Goal: Information Seeking & Learning: Learn about a topic

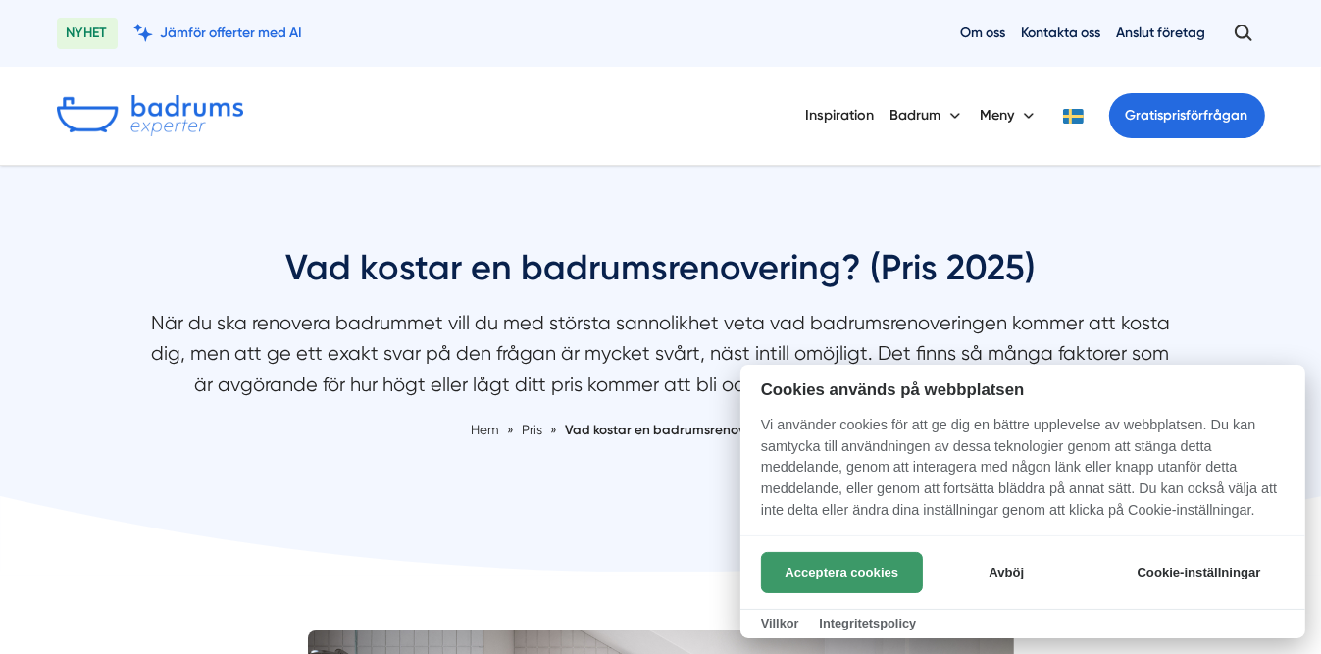
drag, startPoint x: 880, startPoint y: 567, endPoint x: 869, endPoint y: 567, distance: 10.8
click at [879, 567] on button "Acceptera cookies" at bounding box center [842, 572] width 162 height 41
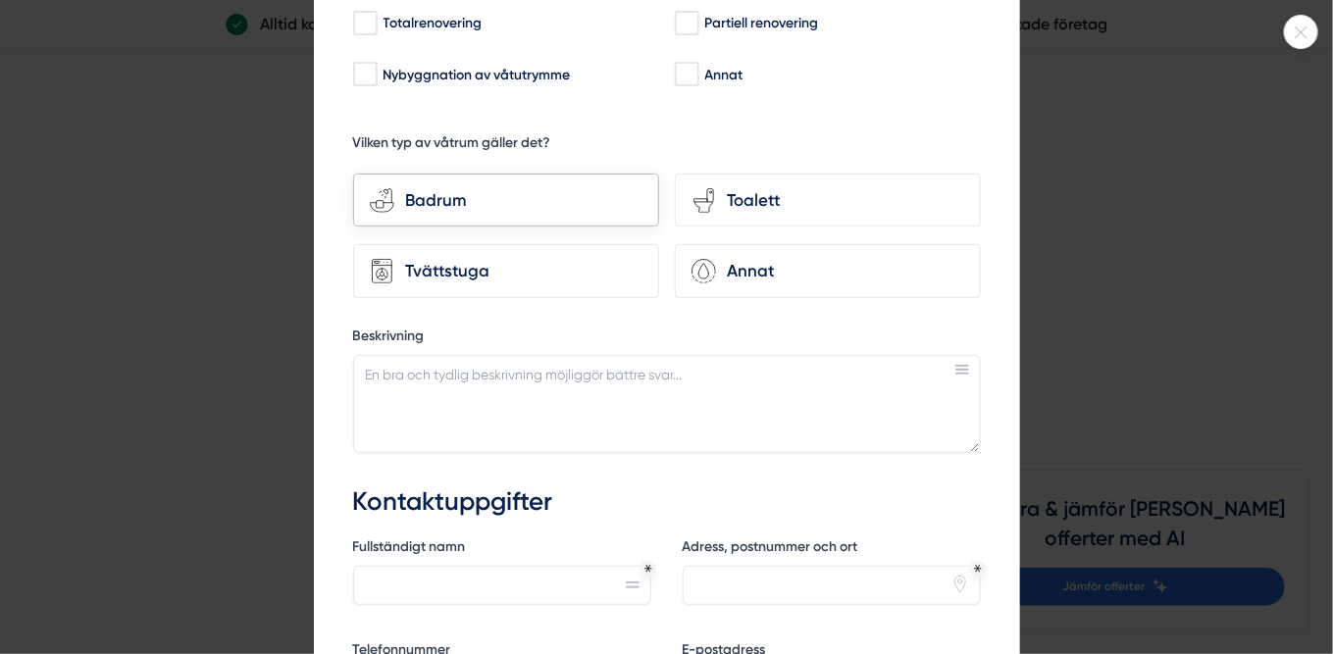
scroll to position [235, 0]
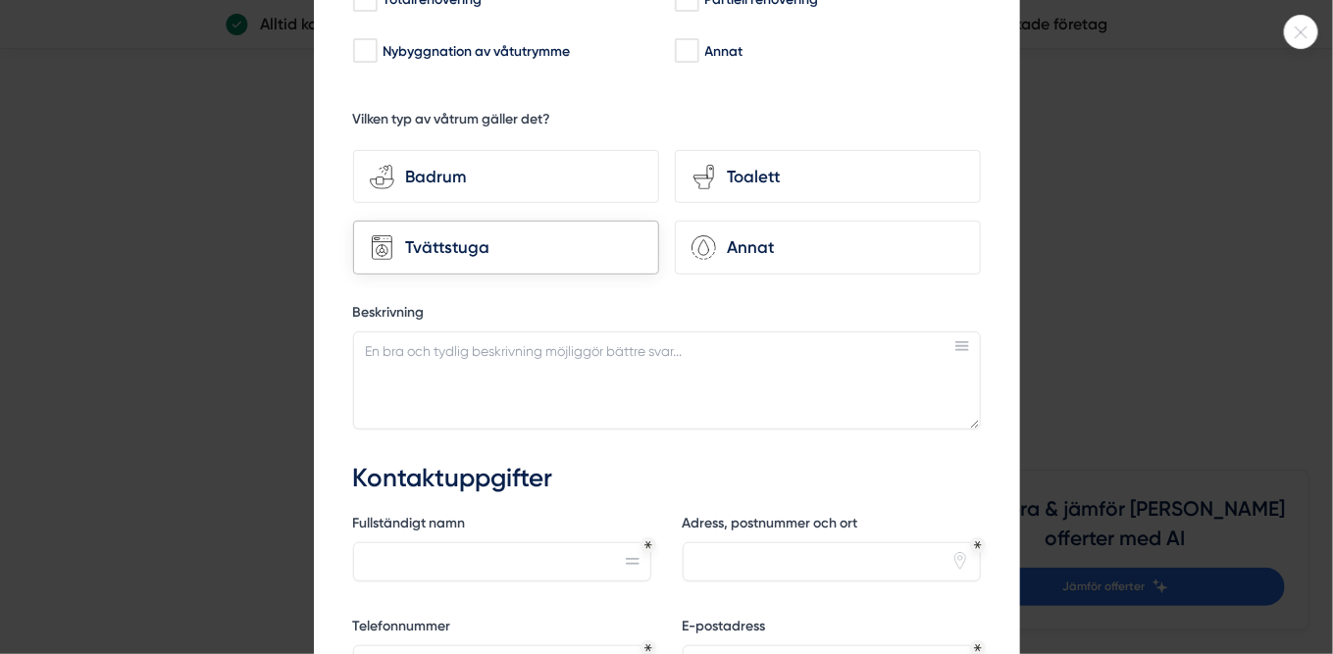
click at [456, 247] on div "Tvättstuga" at bounding box center [518, 247] width 248 height 26
click at [0, 0] on input "Tvättstuga" at bounding box center [0, 0] width 0 height 0
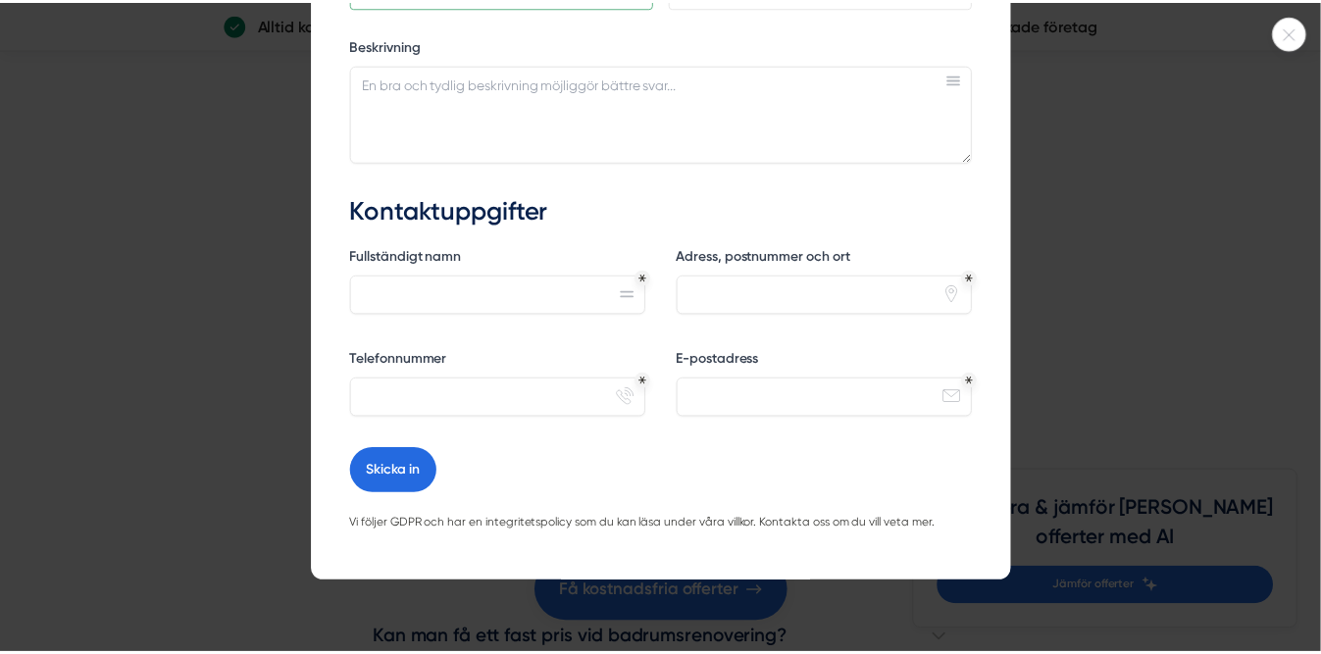
scroll to position [511, 0]
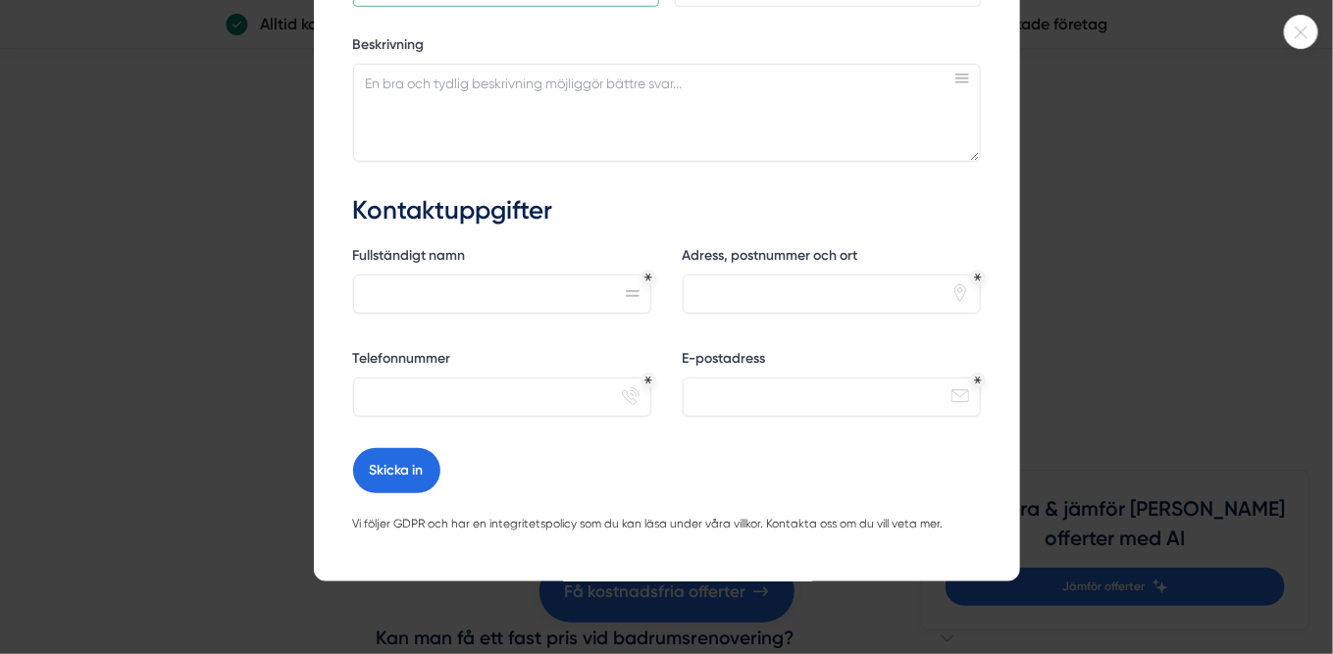
click at [1147, 199] on div at bounding box center [666, 327] width 1333 height 654
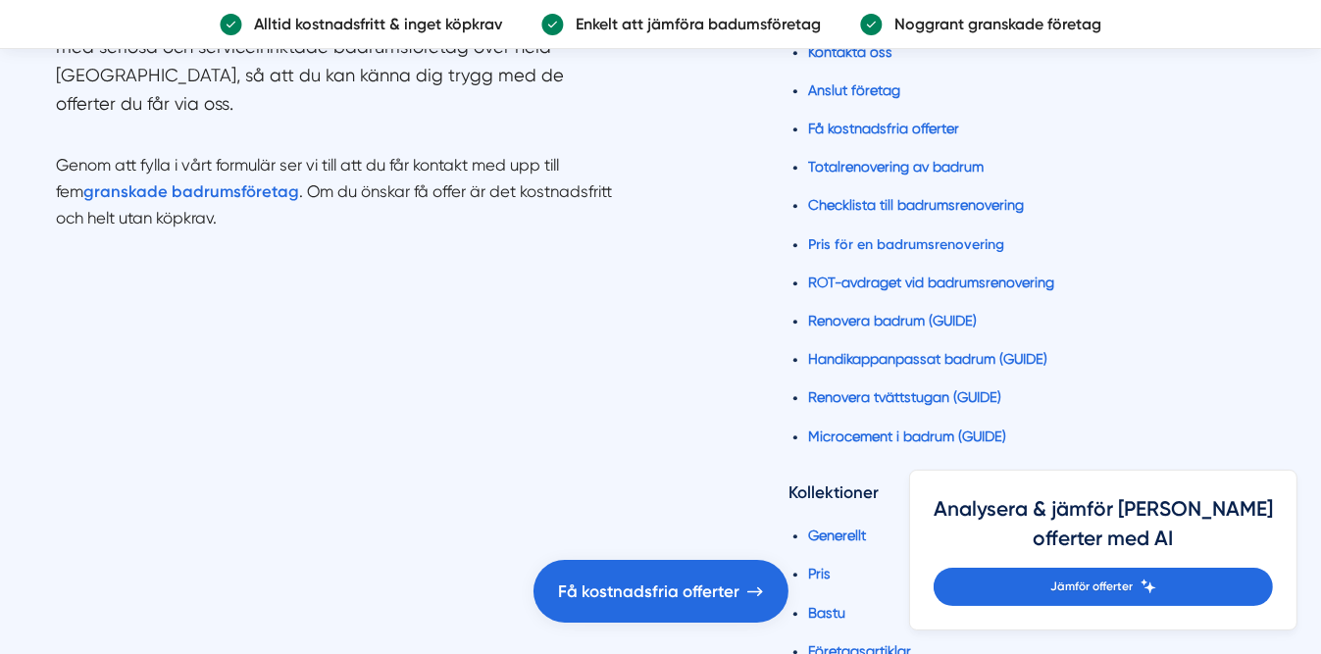
scroll to position [10904, 0]
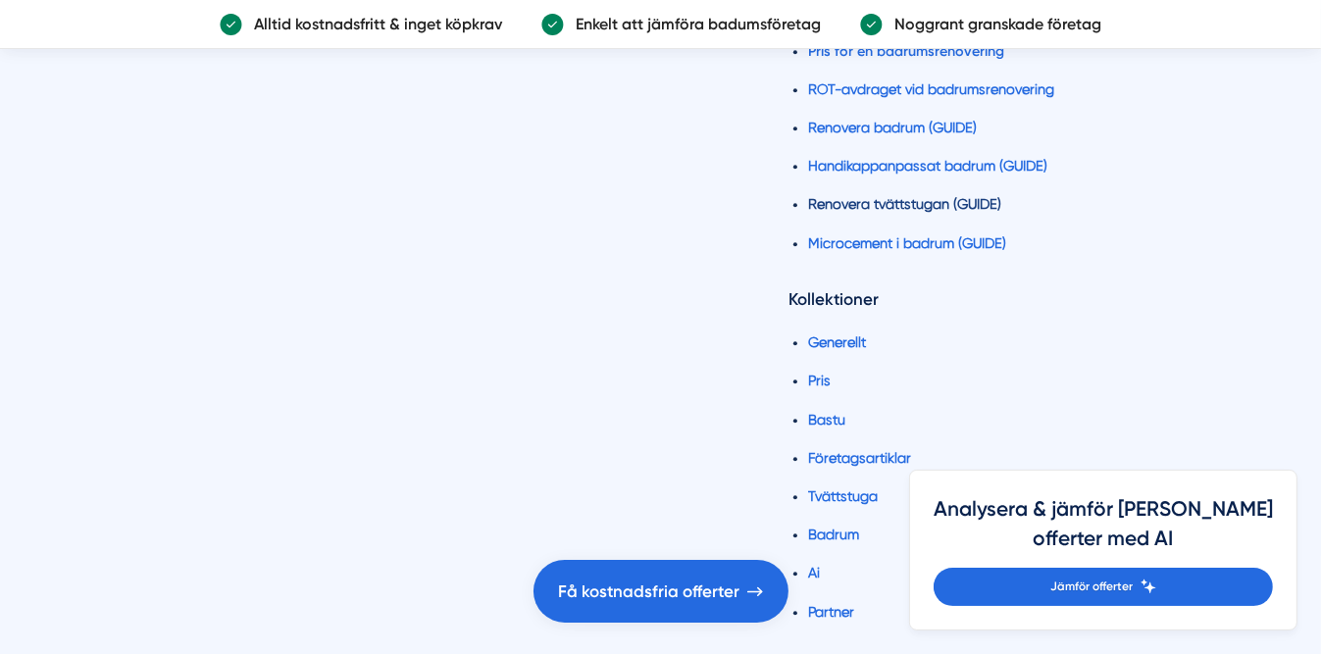
click at [879, 196] on link "Renovera tvättstugan (GUIDE)" at bounding box center [904, 204] width 193 height 16
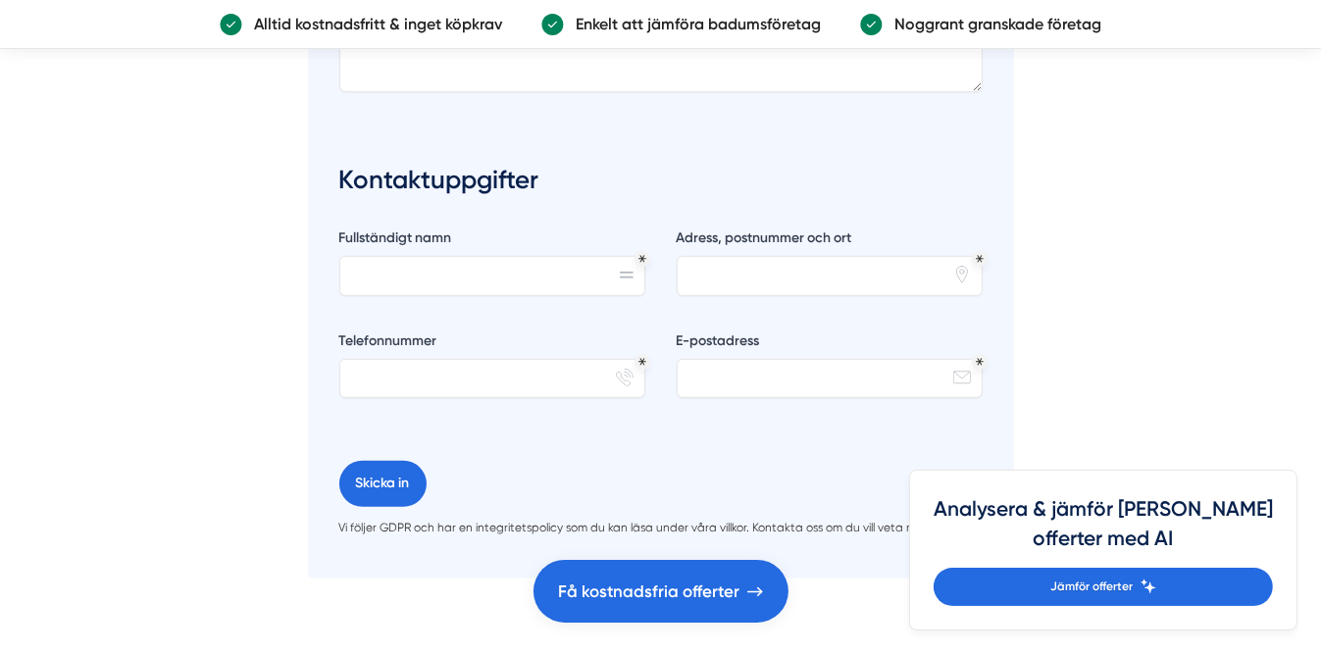
scroll to position [7452, 0]
